Goal: Complete application form: Complete application form

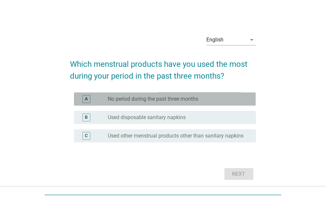
click at [166, 104] on div "A radio_button_unchecked No period during the past three months" at bounding box center [165, 98] width 182 height 13
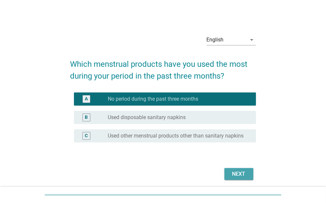
click at [242, 176] on div "Next" at bounding box center [239, 174] width 18 height 8
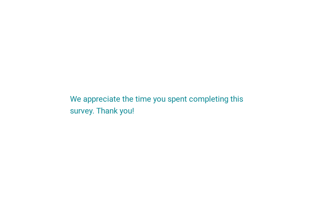
click at [242, 176] on div "We appreciate the time you spent completing this survey. Thank you!" at bounding box center [163, 101] width 326 height 203
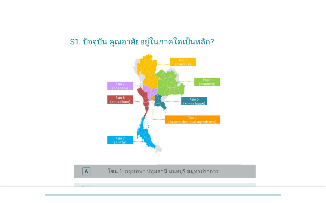
click at [165, 166] on div "A radio_button_unchecked โซน 1: กรุงเทพฯ ปทุมธานี นนทบุรี สมุทรปราการ" at bounding box center [165, 171] width 182 height 13
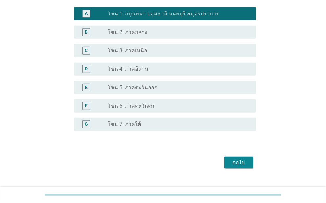
scroll to position [170, 0]
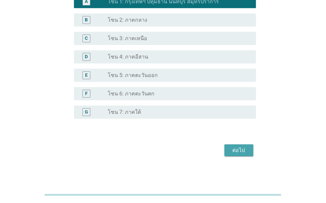
click at [235, 149] on div "ต่อไป" at bounding box center [239, 150] width 18 height 8
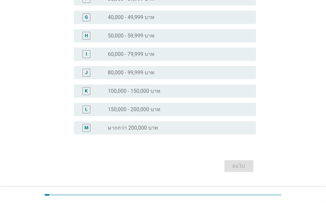
scroll to position [0, 0]
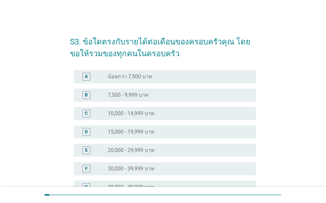
click at [172, 118] on div "C radio_button_unchecked 10,000 - 14,999 บาท" at bounding box center [165, 113] width 182 height 13
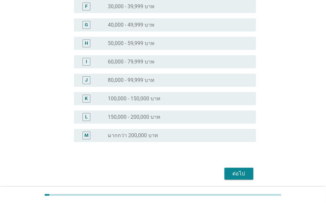
scroll to position [186, 0]
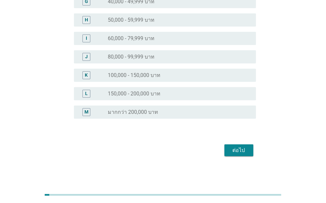
click at [241, 149] on div "ต่อไป" at bounding box center [239, 150] width 18 height 8
click at [241, 149] on div "ต่อไป" at bounding box center [163, 150] width 186 height 16
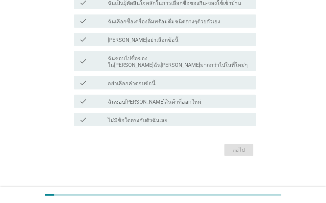
scroll to position [0, 0]
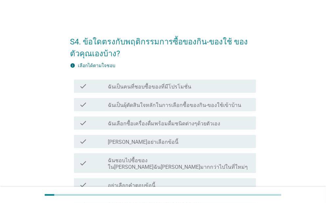
click at [241, 149] on div "check check_box_outline_blank [PERSON_NAME]อย่าเลือกข้อนี้" at bounding box center [163, 141] width 186 height 18
click at [145, 102] on label "ฉันเป็นผุ้ตัดสินใจหลักในการเลือกซื้อของกิน-ของใช้เข้าบ้าน" at bounding box center [175, 105] width 134 height 7
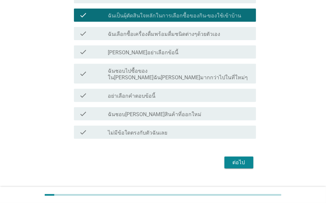
scroll to position [95, 0]
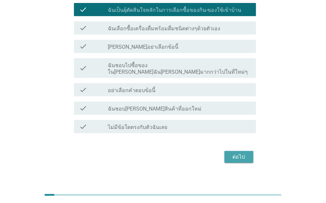
click at [245, 153] on div "ต่อไป" at bounding box center [239, 157] width 18 height 8
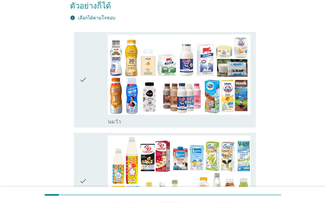
scroll to position [0, 0]
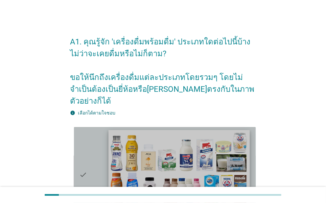
click at [202, 137] on img at bounding box center [179, 170] width 141 height 80
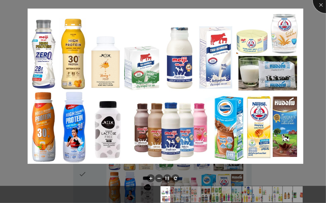
click at [322, 4] on div at bounding box center [326, 0] width 26 height 26
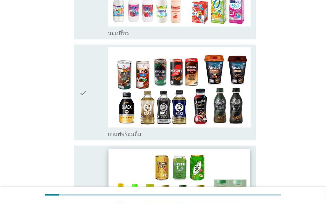
scroll to position [724, 0]
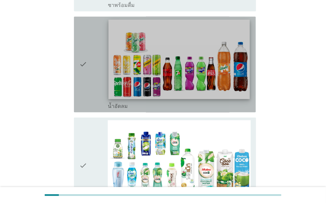
click at [204, 65] on img at bounding box center [179, 59] width 141 height 80
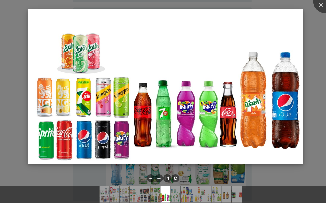
click at [220, 108] on img at bounding box center [166, 86] width 276 height 155
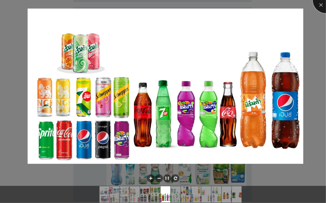
click at [318, 4] on div at bounding box center [326, 0] width 26 height 26
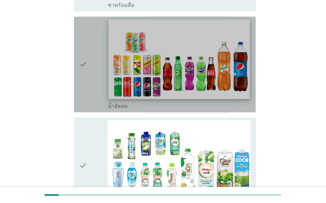
click at [173, 71] on img at bounding box center [179, 59] width 141 height 80
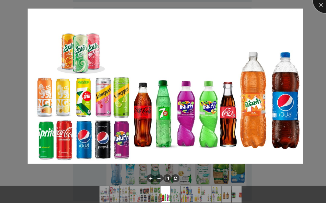
click at [322, 5] on div at bounding box center [326, 0] width 26 height 26
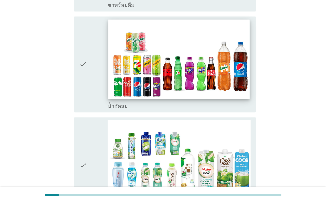
click at [150, 38] on img at bounding box center [179, 59] width 141 height 80
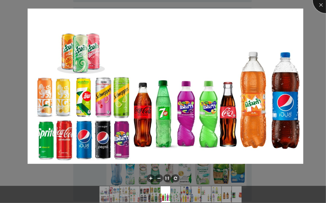
click at [320, 4] on div at bounding box center [326, 0] width 26 height 26
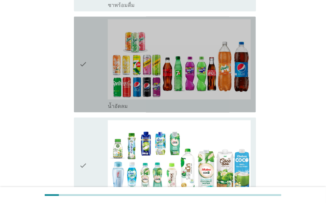
click at [89, 69] on div "check" at bounding box center [93, 64] width 29 height 90
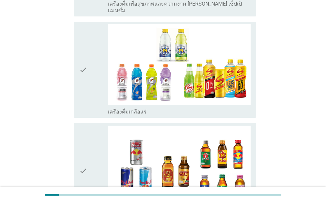
scroll to position [1416, 0]
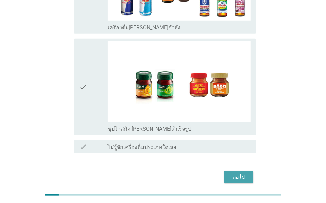
click at [245, 173] on div "ต่อไป" at bounding box center [239, 177] width 18 height 8
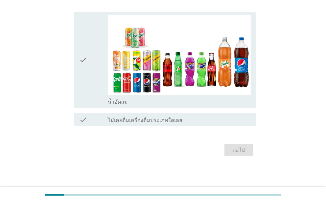
scroll to position [0, 0]
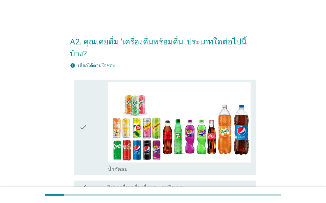
click at [85, 120] on icon "check" at bounding box center [83, 127] width 8 height 90
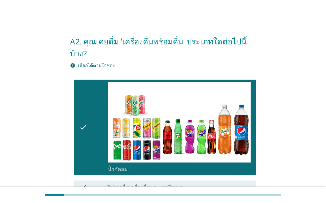
scroll to position [55, 0]
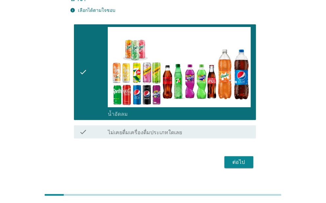
click at [239, 158] on div "ต่อไป" at bounding box center [239, 162] width 18 height 8
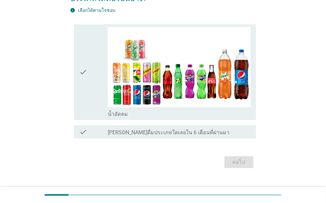
scroll to position [0, 0]
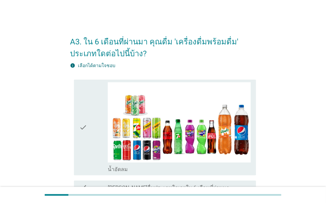
click at [92, 135] on div "check" at bounding box center [93, 127] width 29 height 90
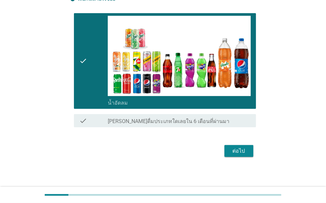
scroll to position [67, 0]
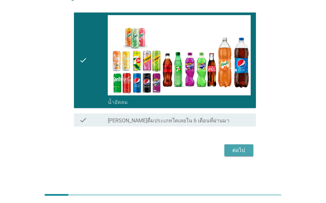
click at [235, 152] on div "ต่อไป" at bounding box center [239, 150] width 18 height 8
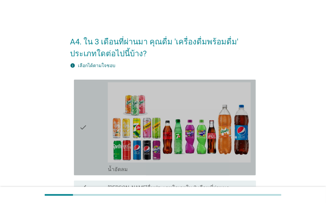
click at [89, 134] on div "check" at bounding box center [93, 127] width 29 height 90
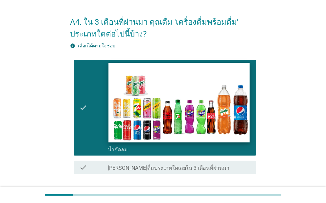
scroll to position [67, 0]
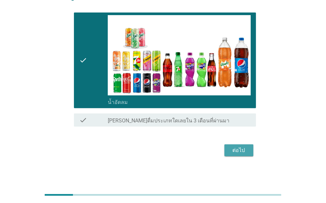
click at [237, 154] on div "ต่อไป" at bounding box center [239, 150] width 18 height 8
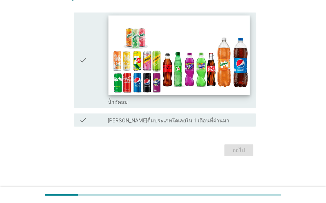
scroll to position [0, 0]
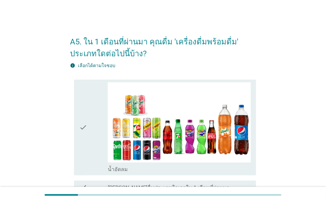
click at [86, 144] on icon "check" at bounding box center [83, 127] width 8 height 90
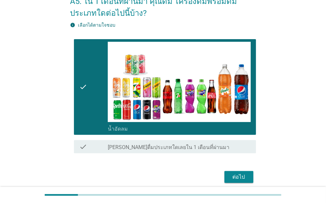
scroll to position [67, 0]
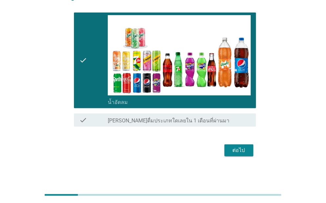
click at [238, 149] on div "ต่อไป" at bounding box center [239, 150] width 18 height 8
